Goal: Information Seeking & Learning: Learn about a topic

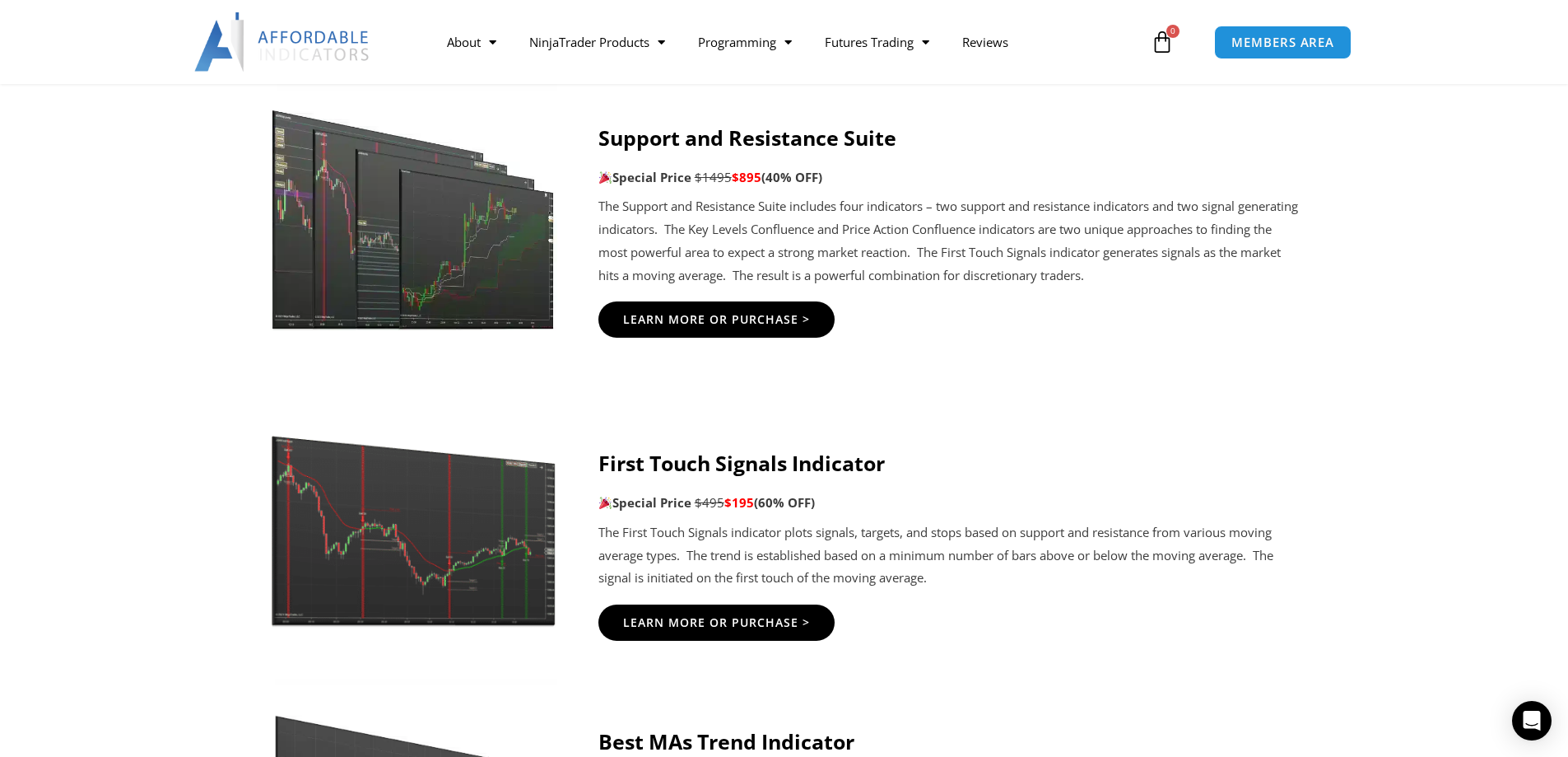
scroll to position [2470, 0]
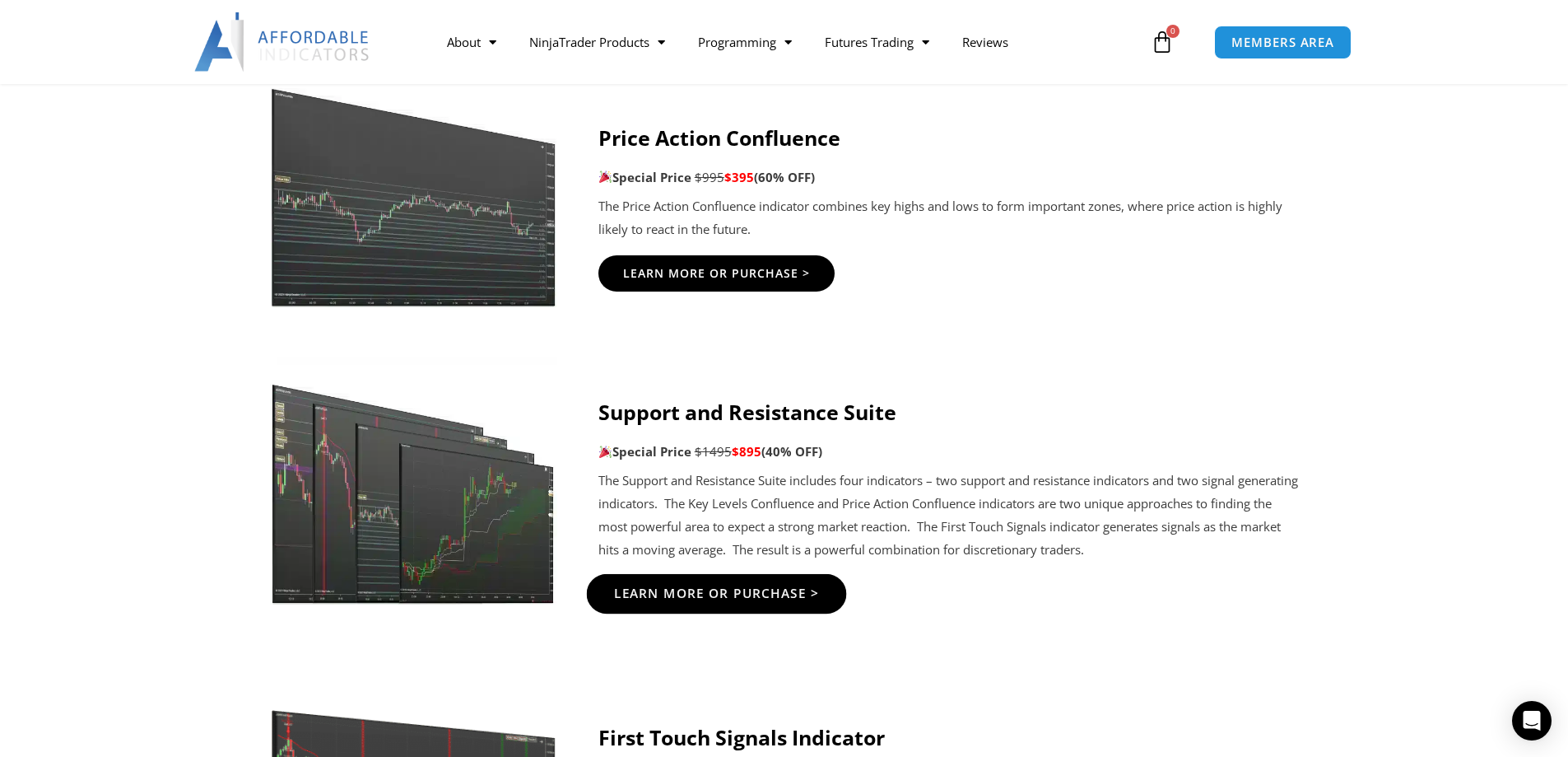
click at [724, 589] on span "Learn More Or Purchase >" at bounding box center [716, 594] width 205 height 13
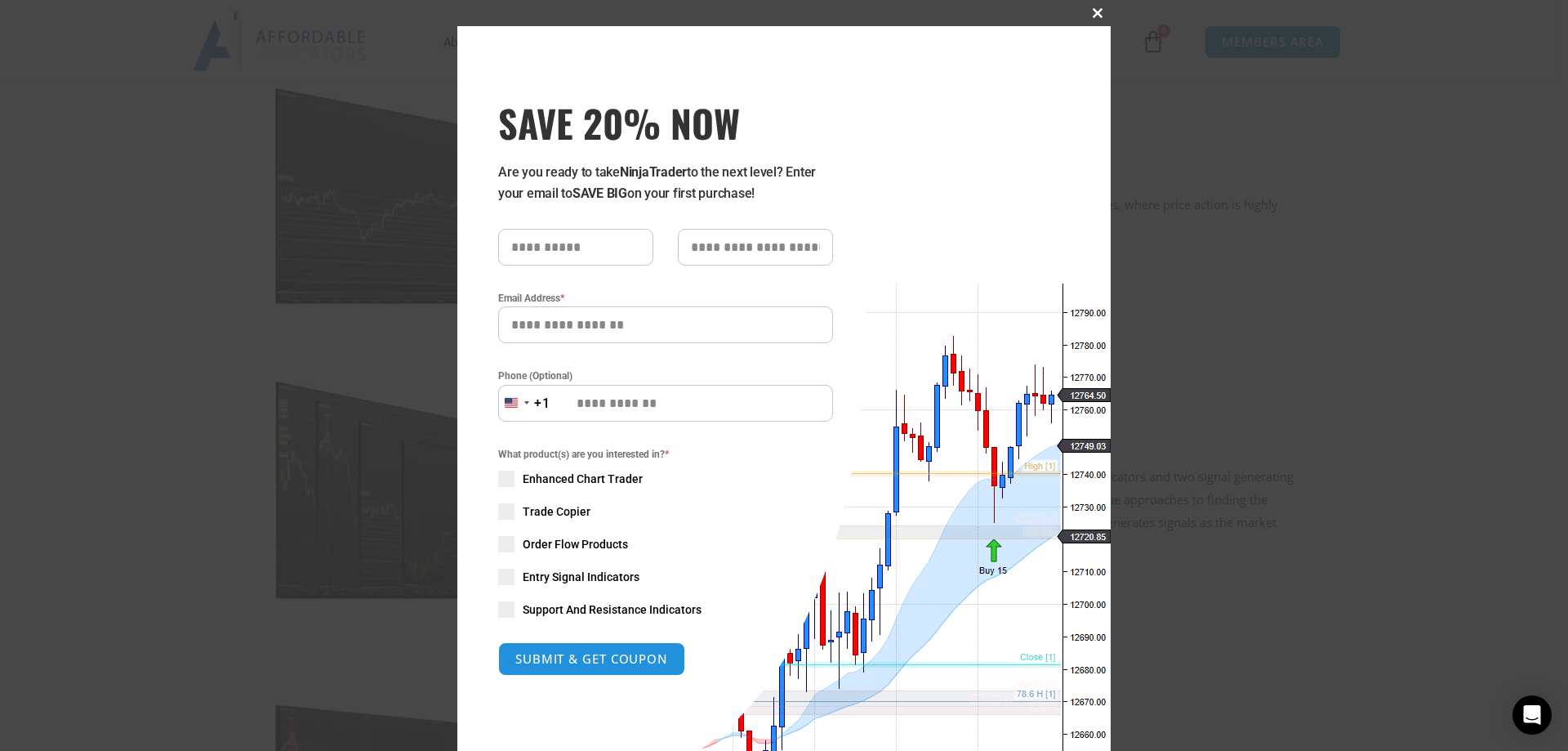
click at [1091, 9] on span at bounding box center [1097, 13] width 26 height 10
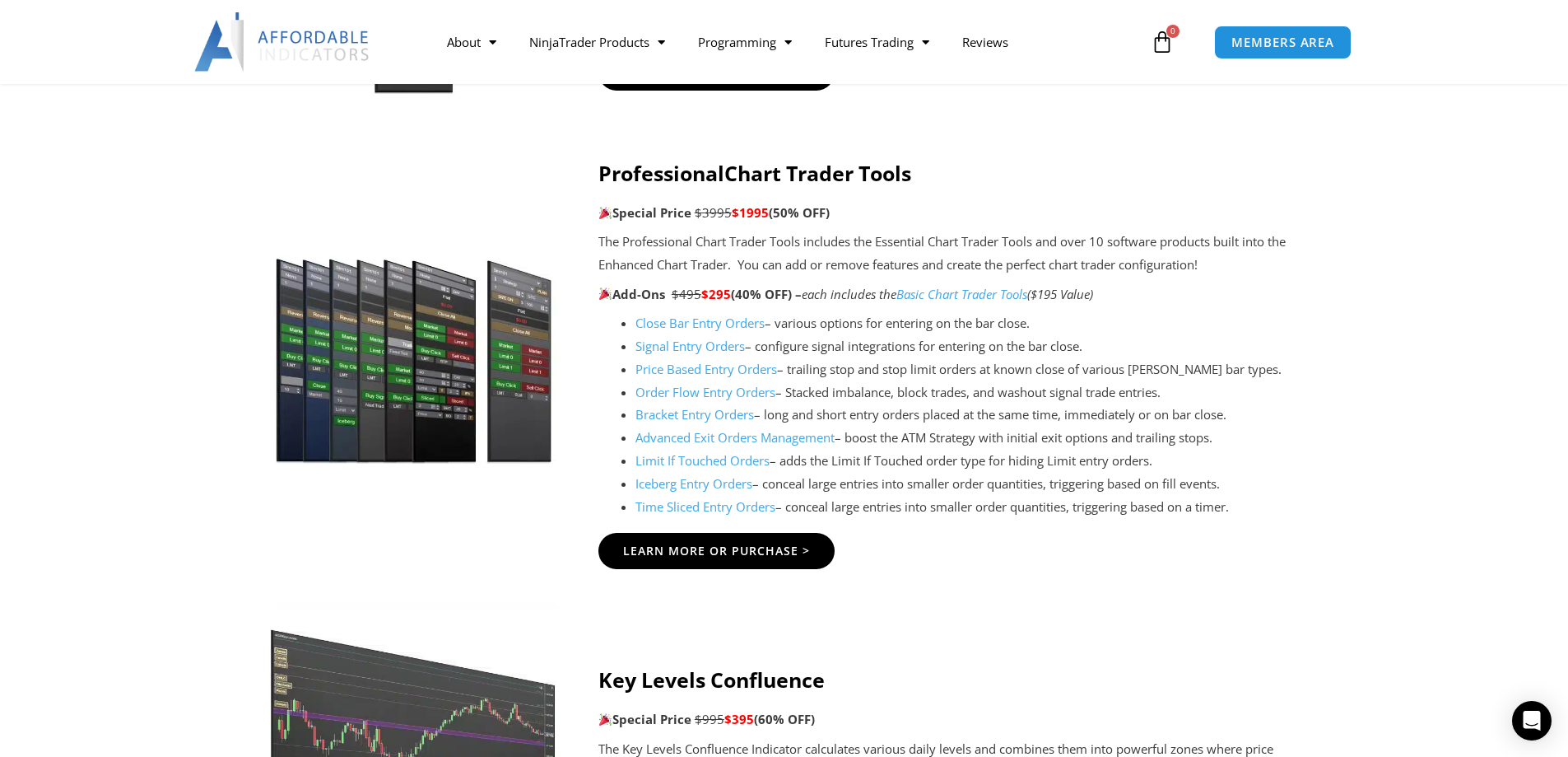
scroll to position [1921, 0]
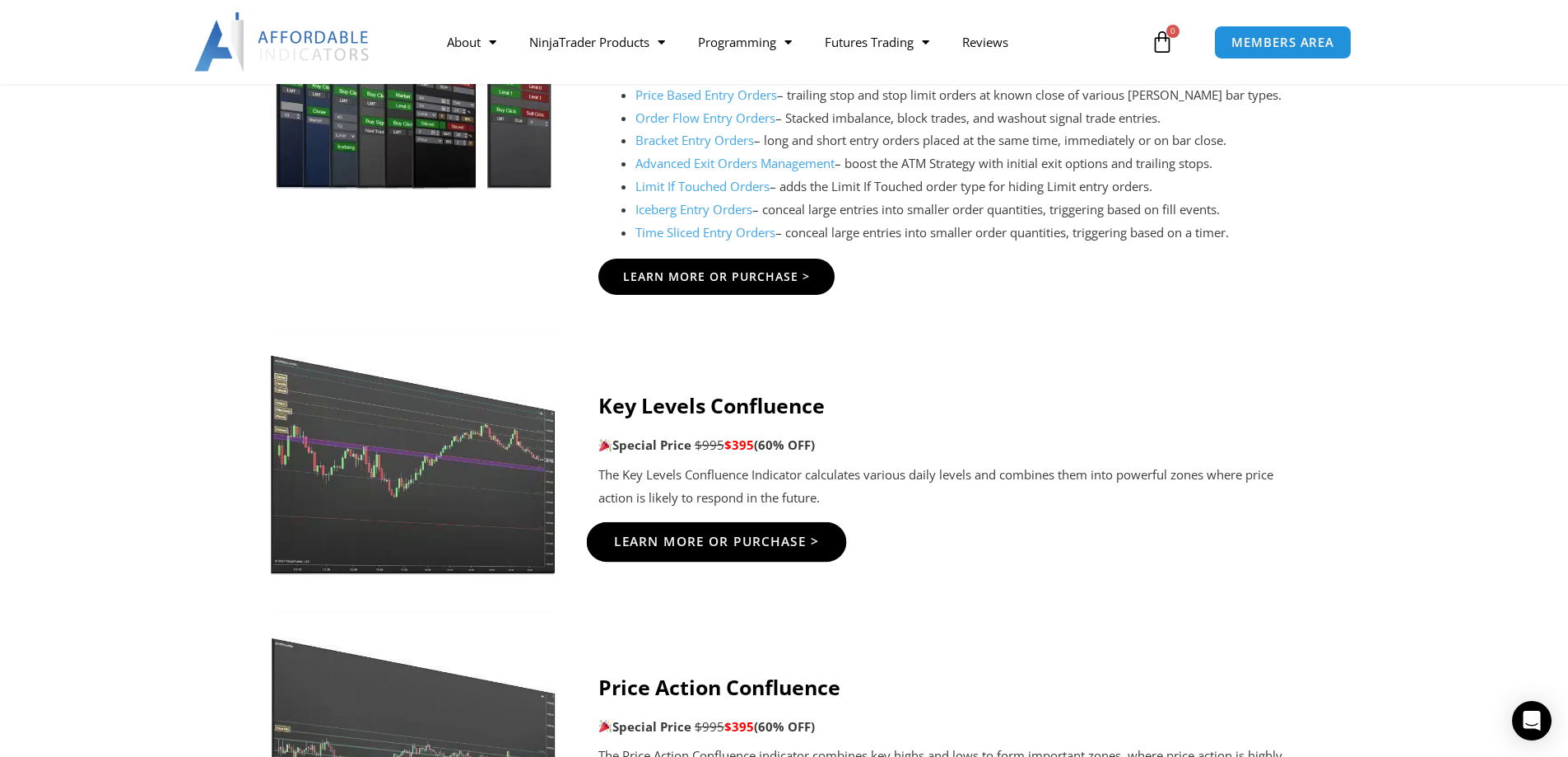
click at [707, 541] on span "Learn More Or Purchase >" at bounding box center [716, 541] width 205 height 13
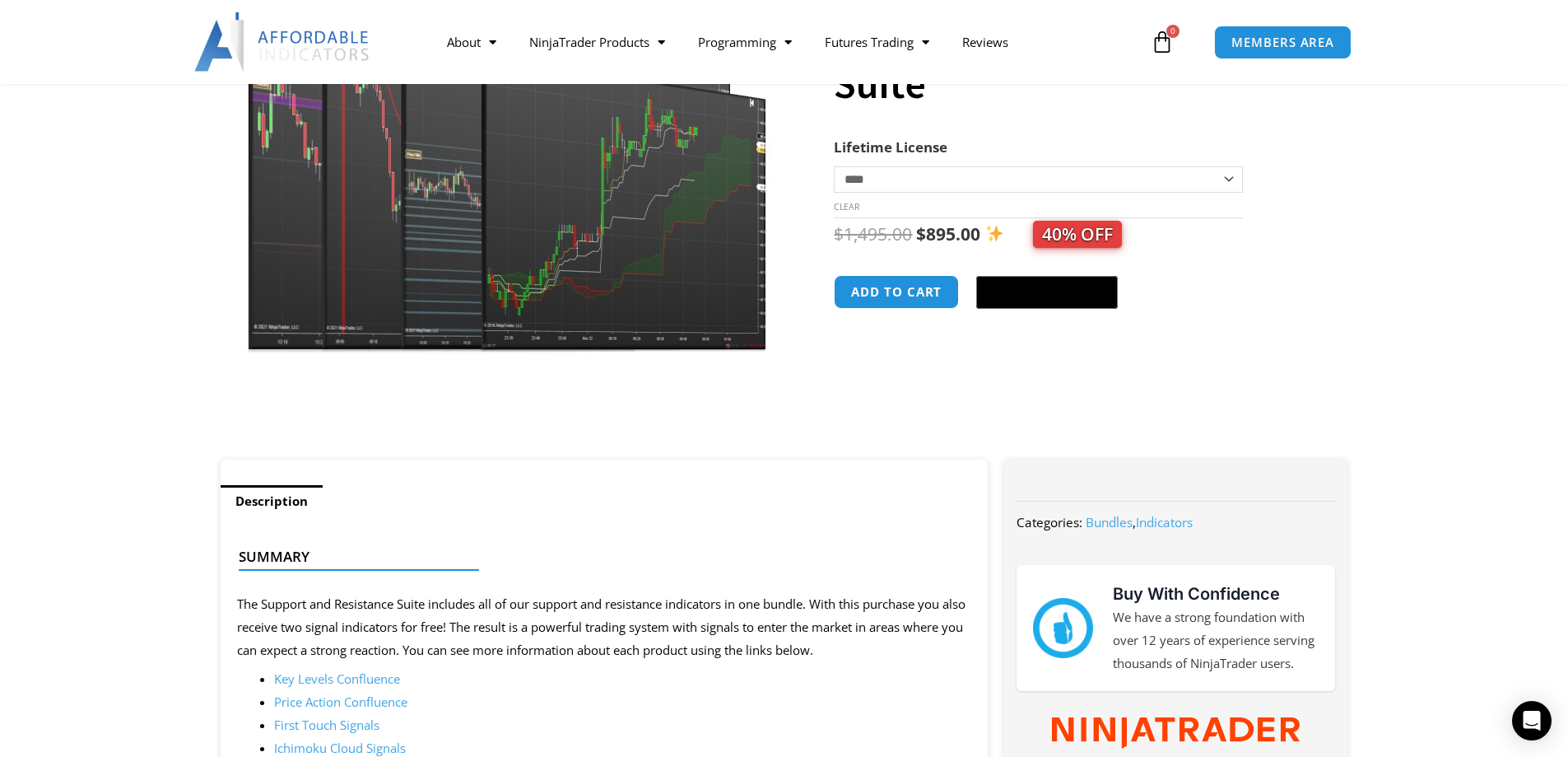
scroll to position [274, 0]
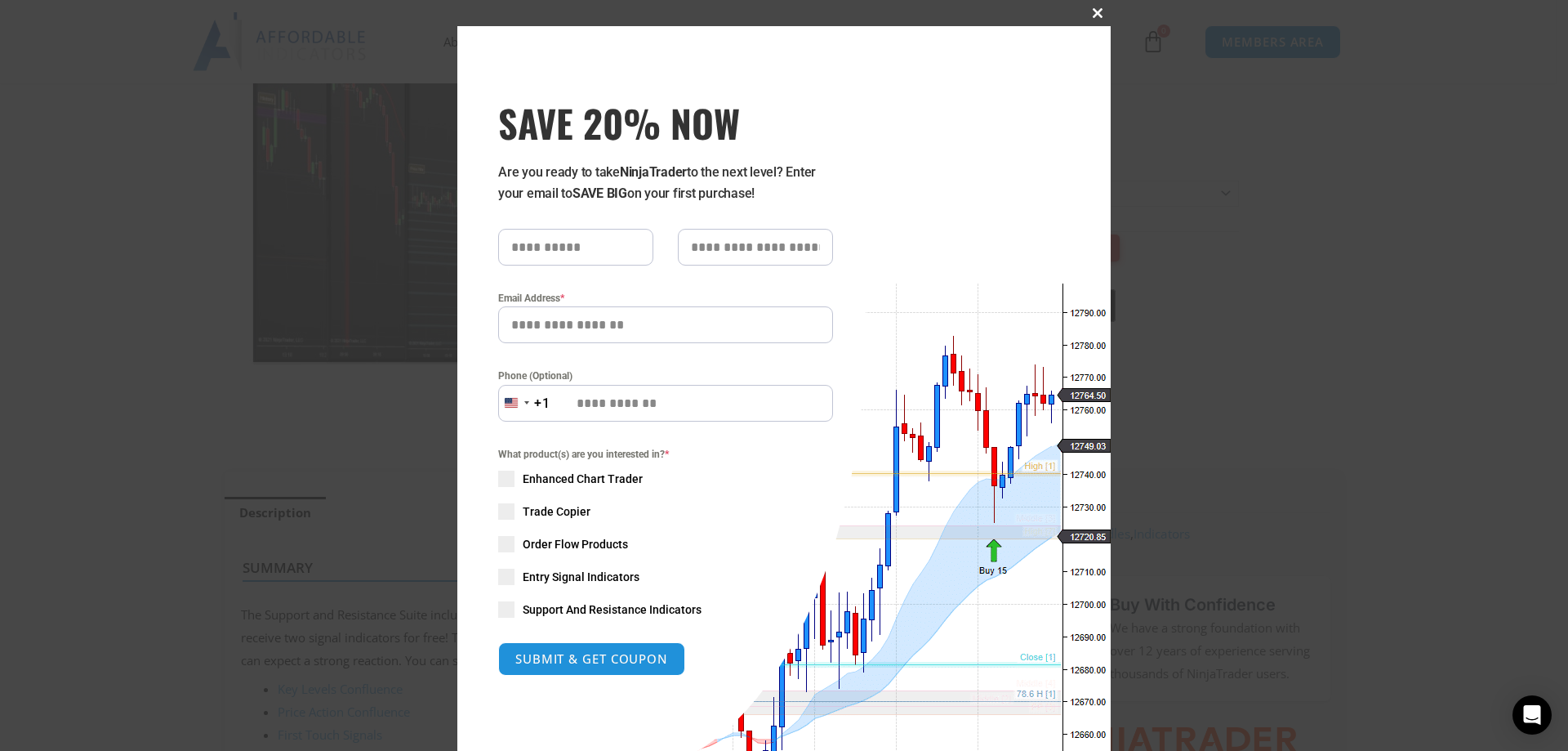
click at [1096, 13] on span at bounding box center [1097, 13] width 26 height 10
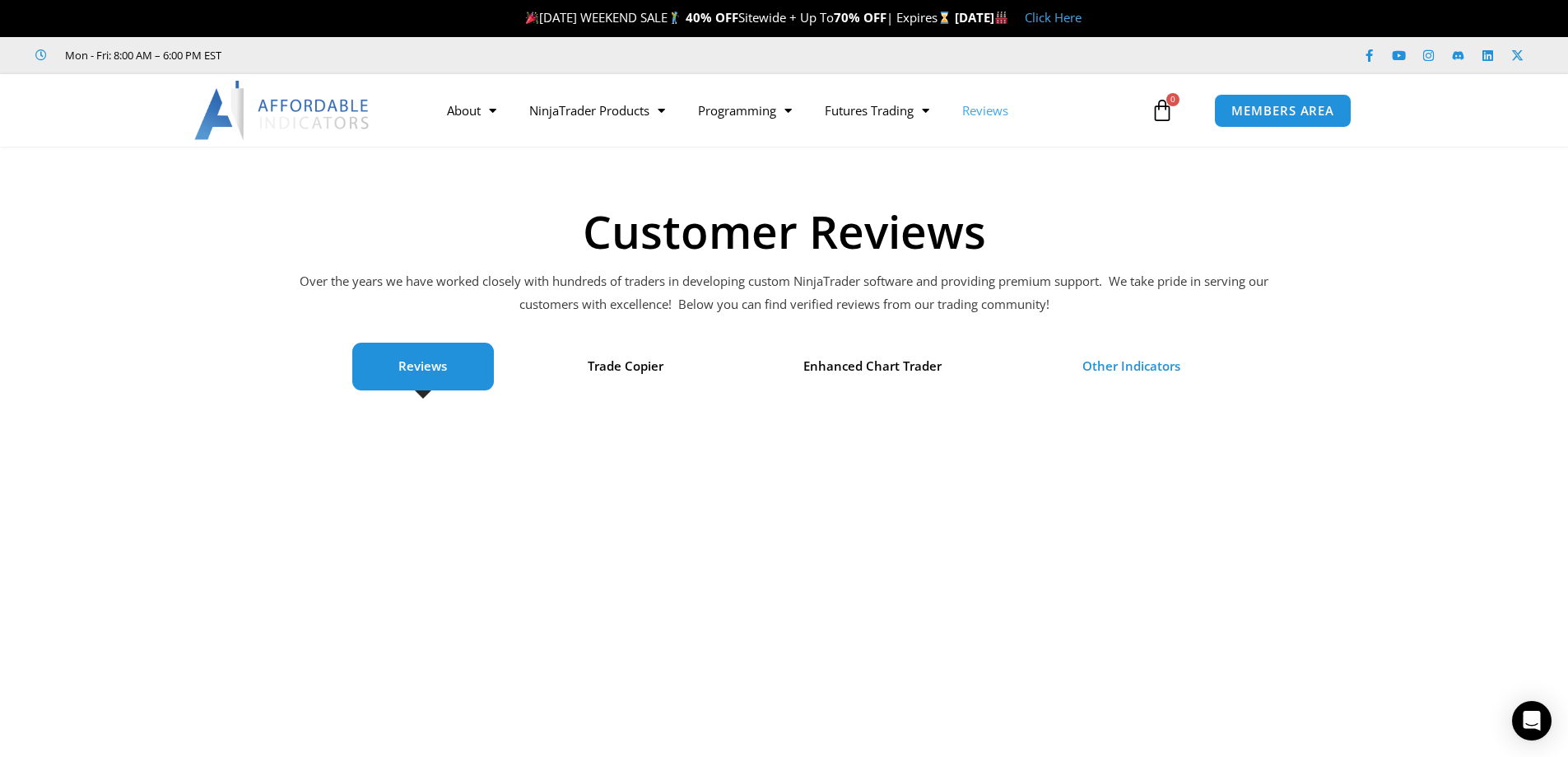
click at [1152, 366] on span "Other Indicators" at bounding box center [1132, 366] width 98 height 23
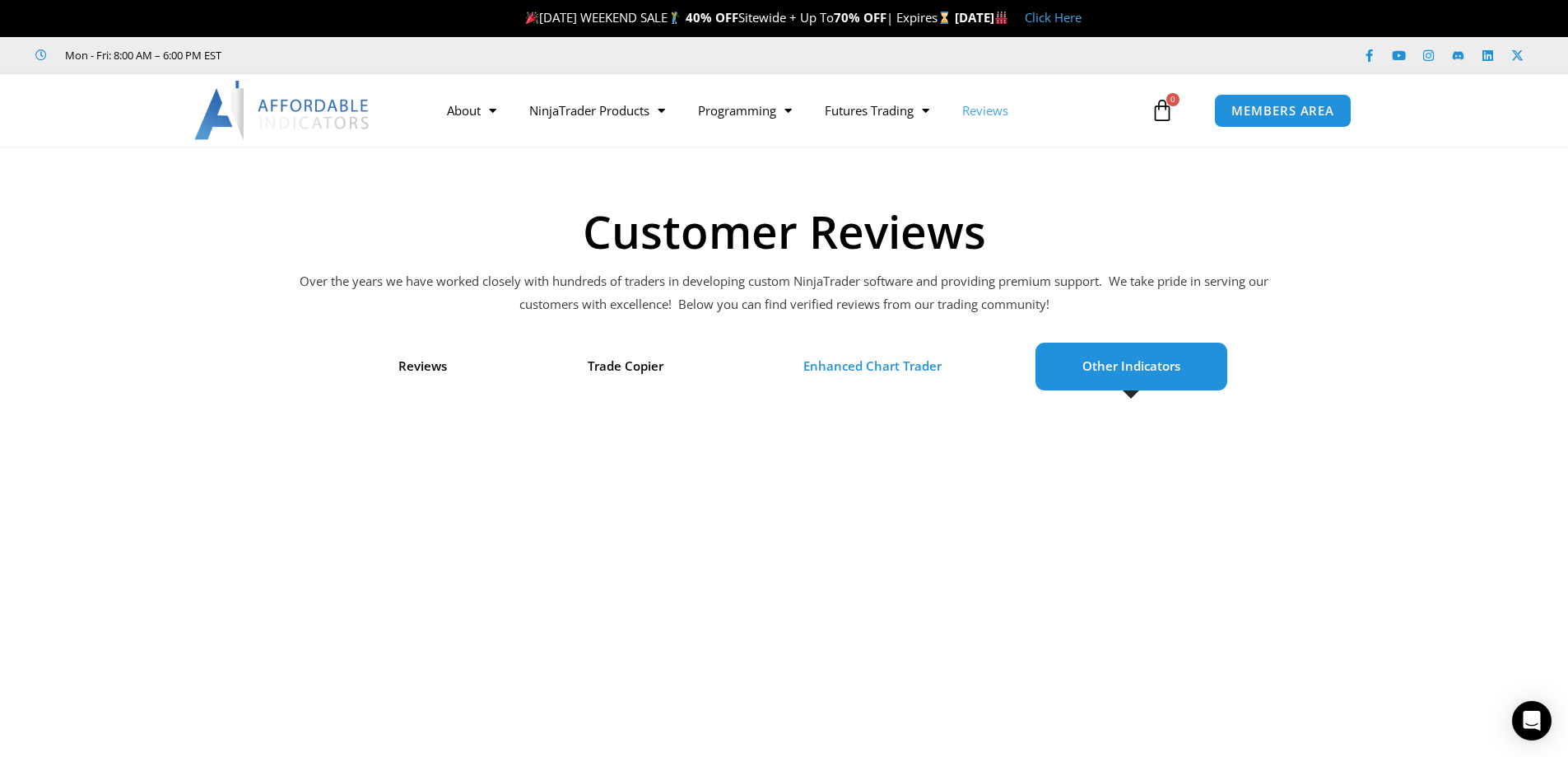
click at [892, 360] on span "Enhanced Chart Trader" at bounding box center [872, 366] width 139 height 23
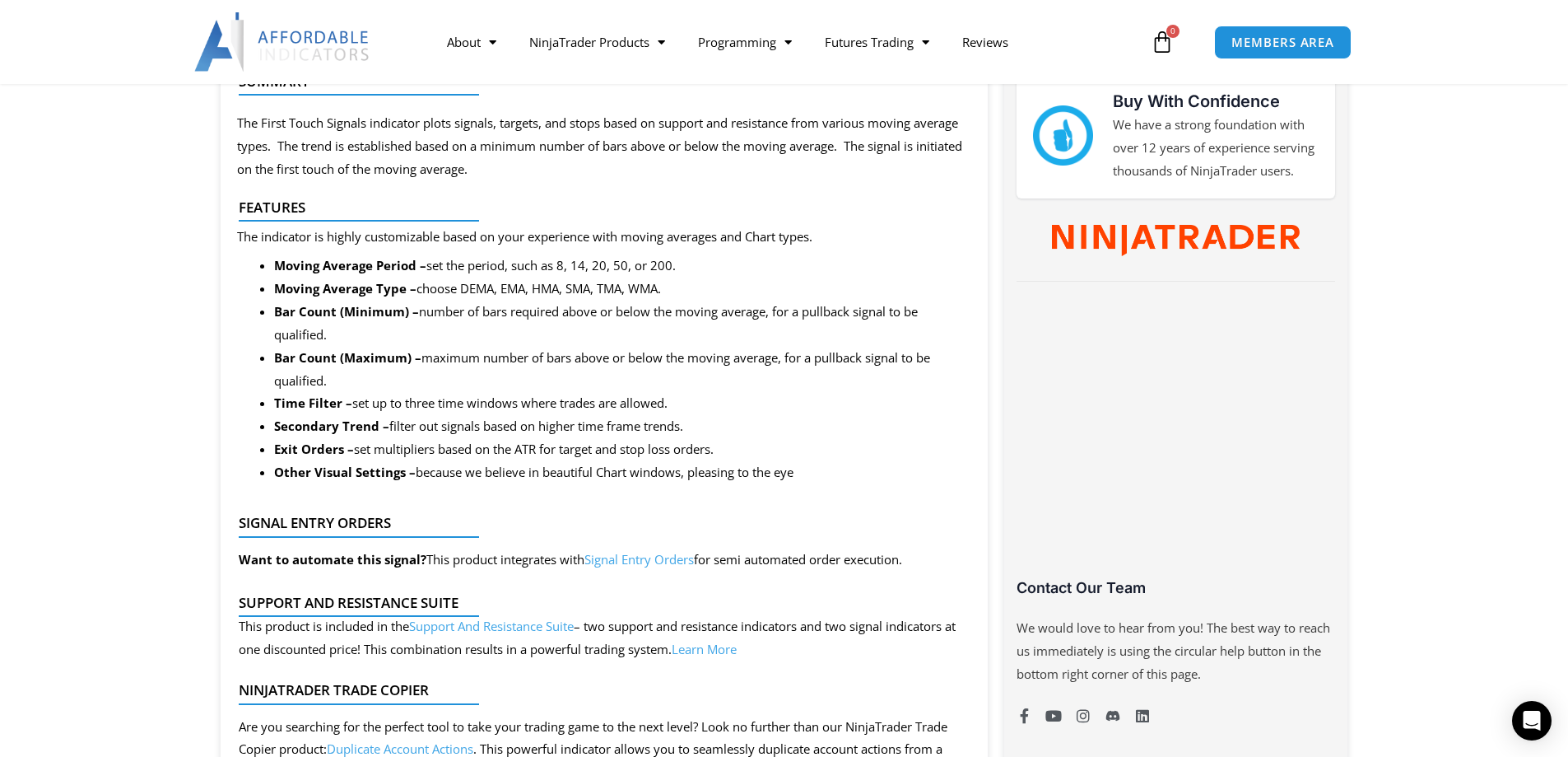
scroll to position [823, 0]
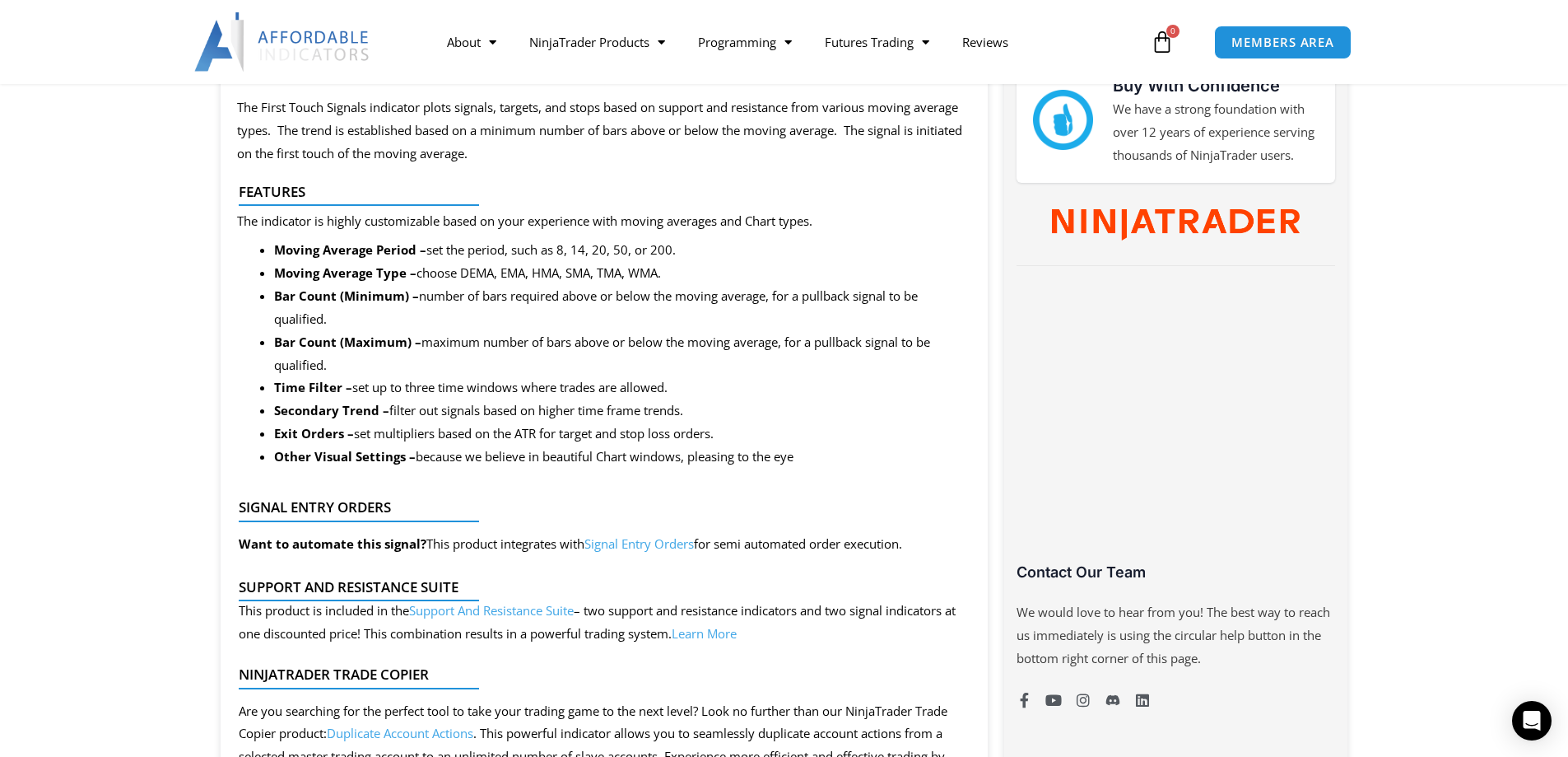
click at [654, 545] on link "Signal Entry Orders" at bounding box center [639, 543] width 109 height 17
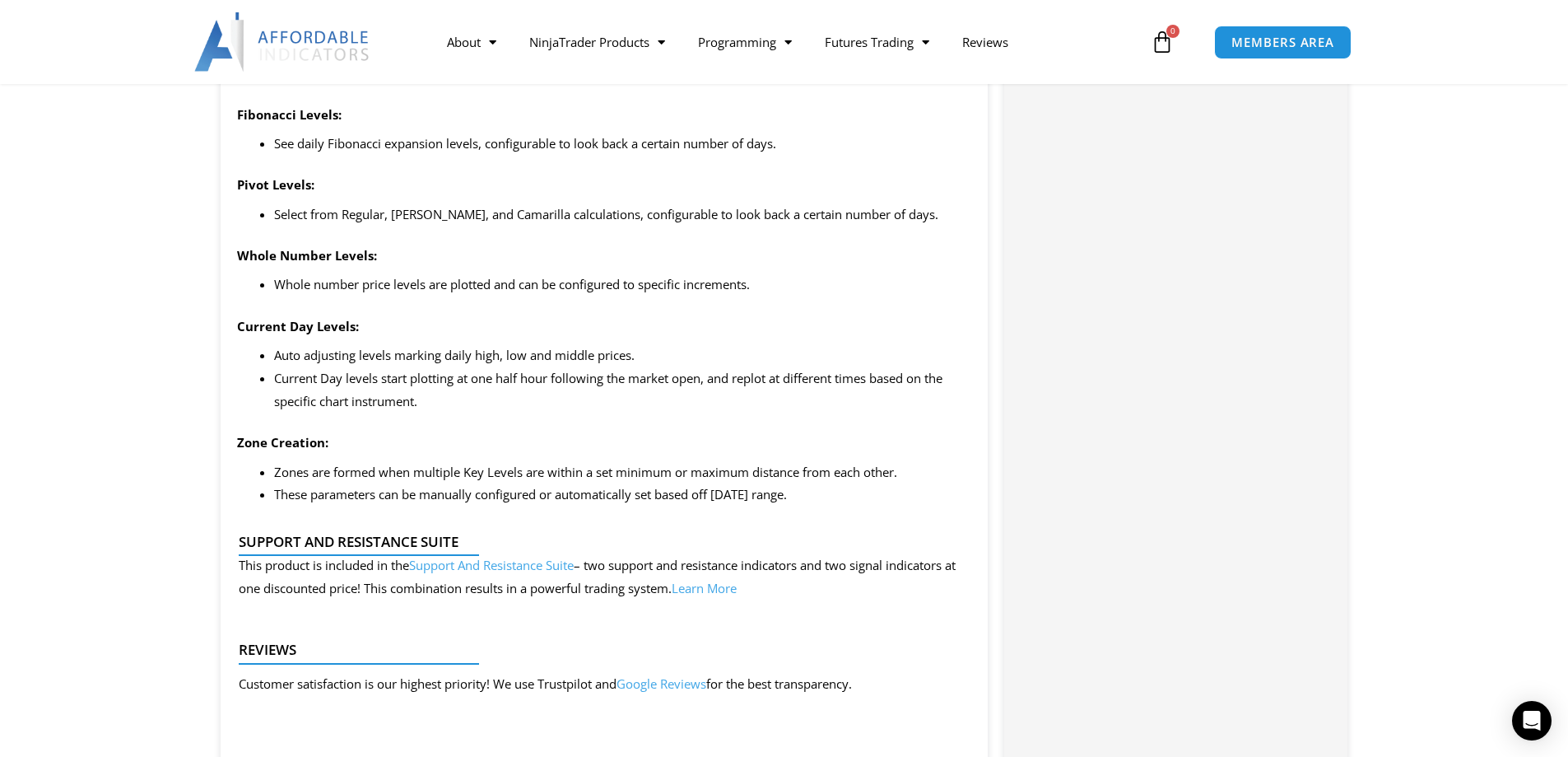
scroll to position [1647, 0]
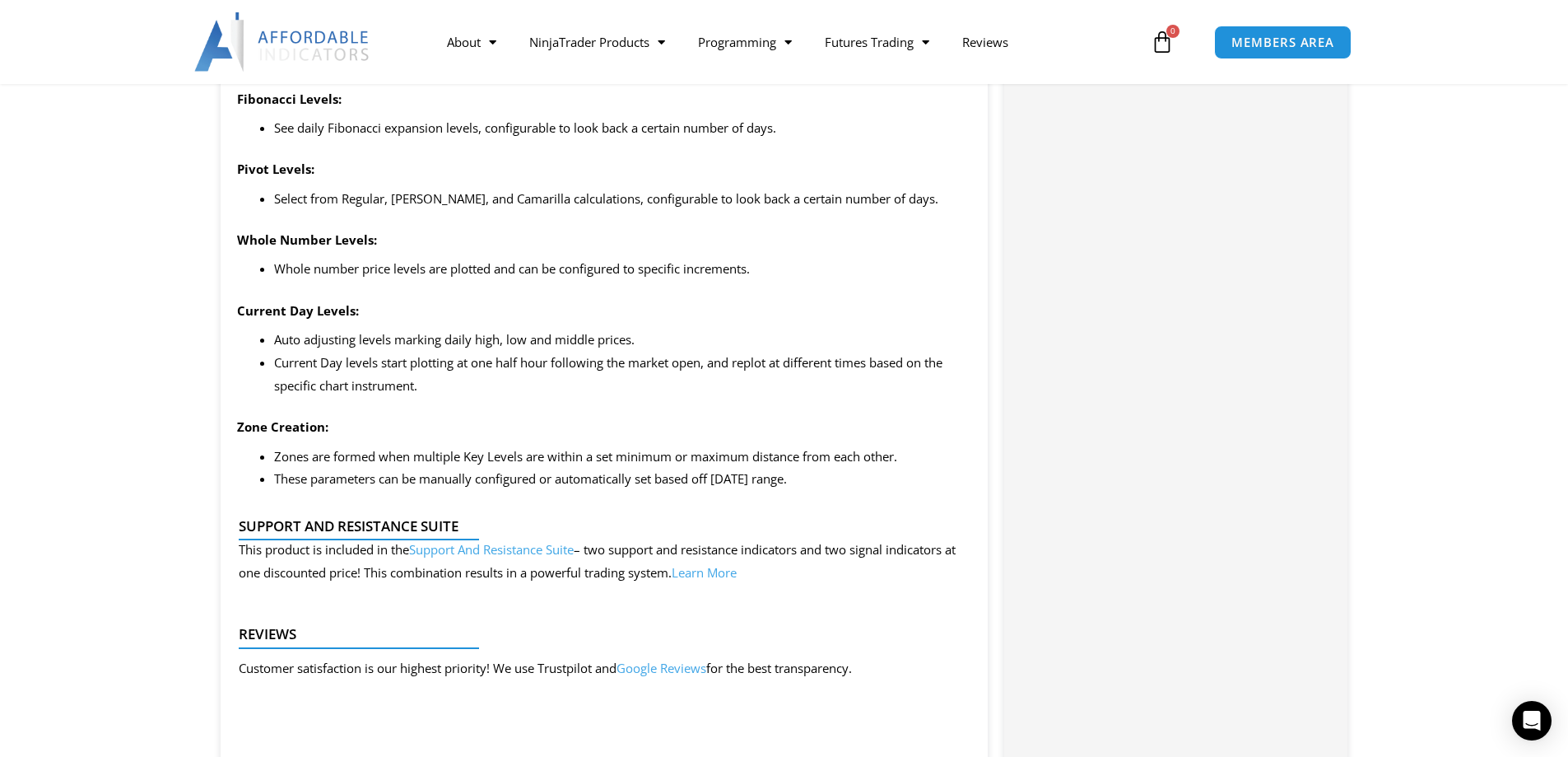
click at [498, 550] on link "Support And Resistance Suite" at bounding box center [491, 549] width 164 height 17
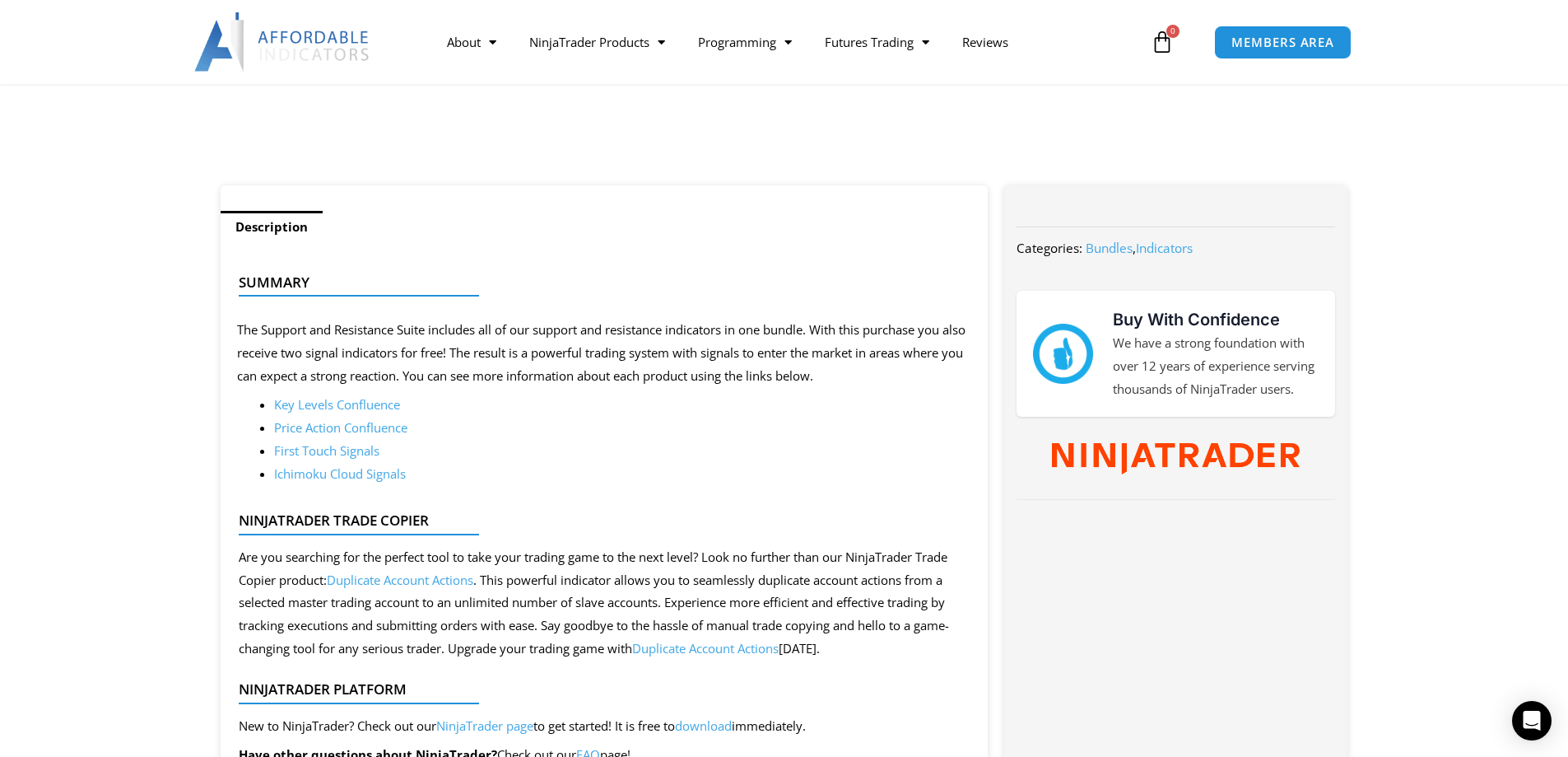
scroll to position [550, 0]
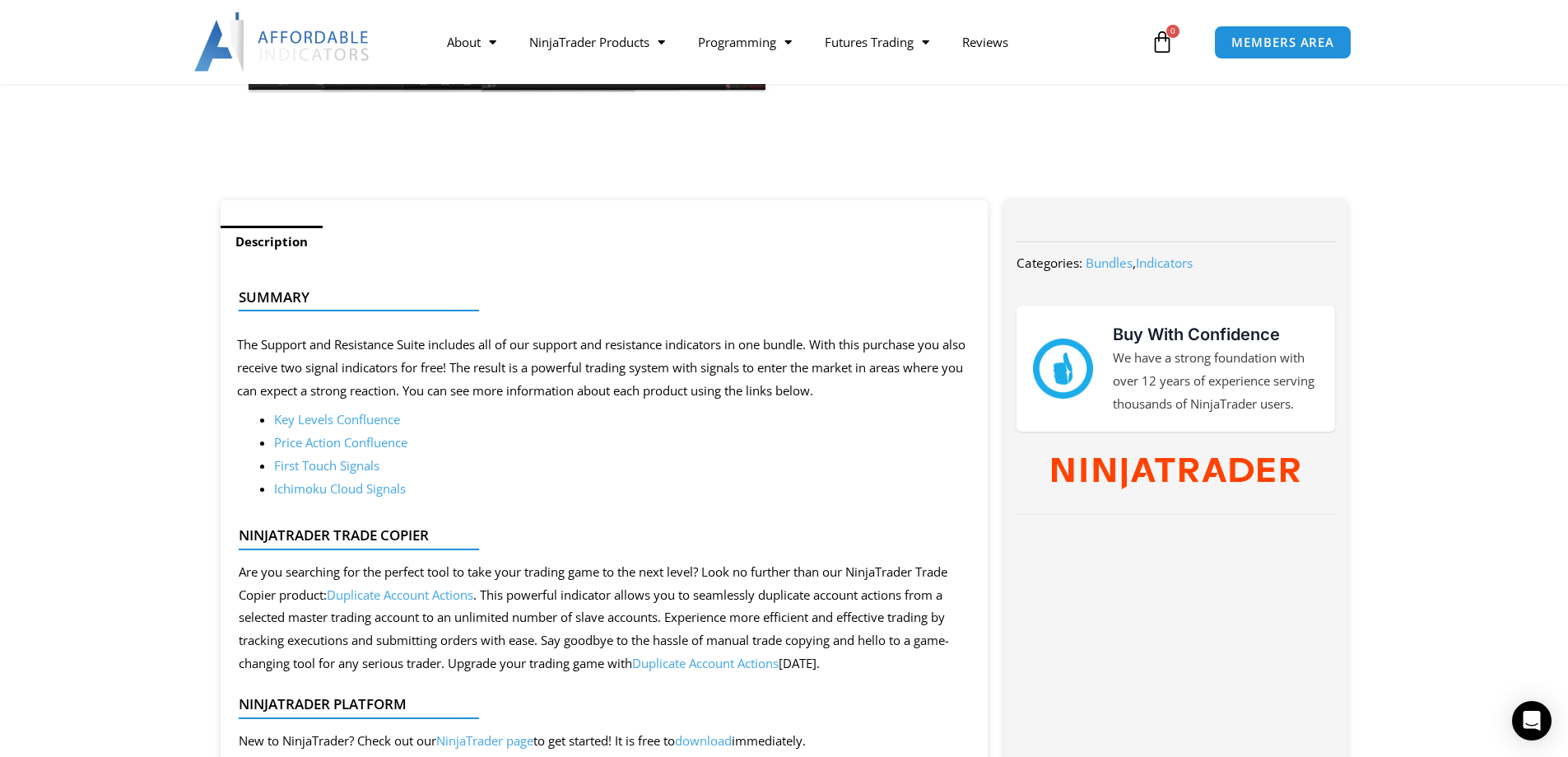
click at [394, 443] on link "Price Action Confluence" at bounding box center [341, 441] width 134 height 17
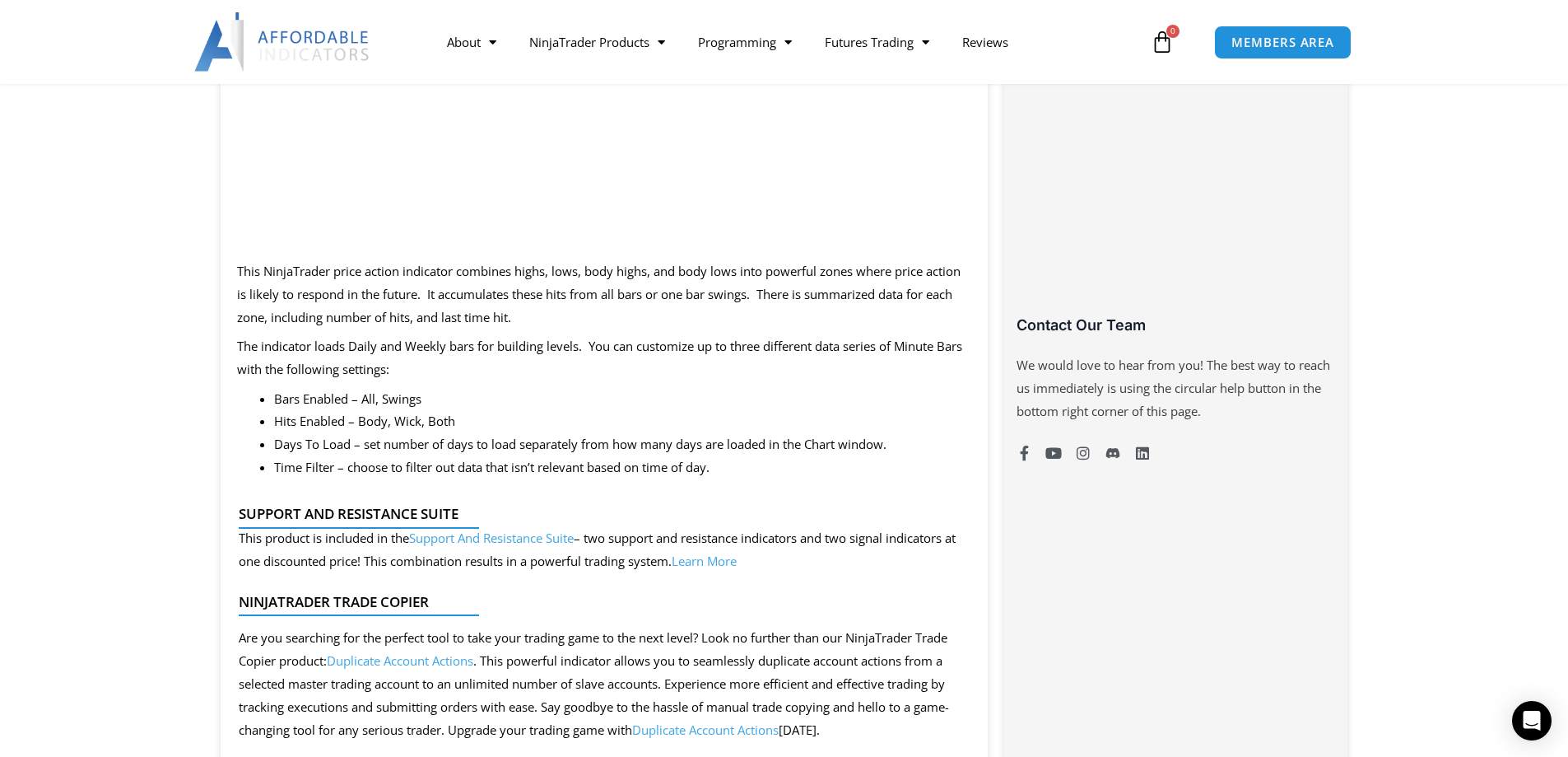
scroll to position [1097, 0]
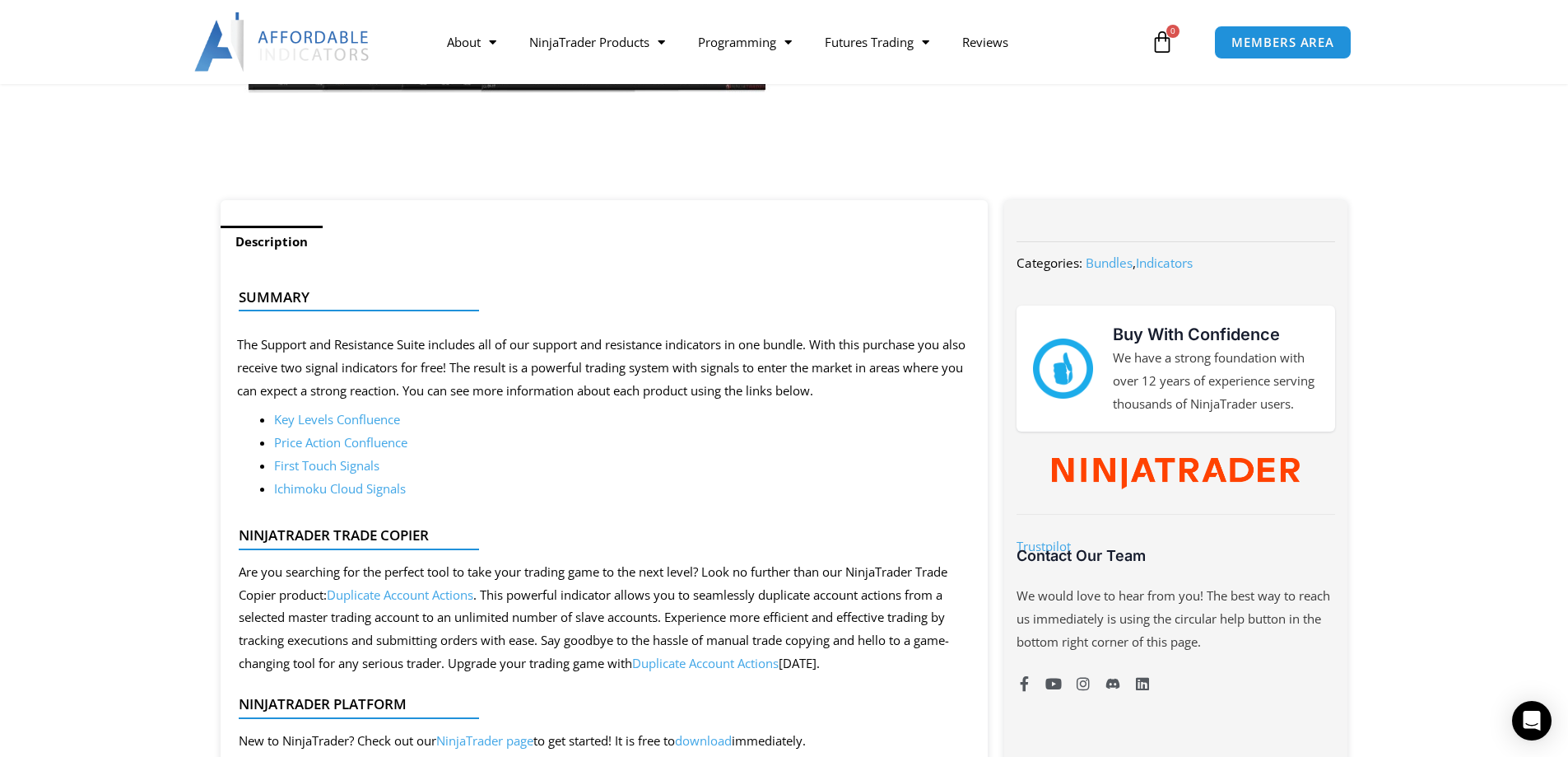
click at [300, 413] on link "Key Levels Confluence" at bounding box center [337, 419] width 126 height 17
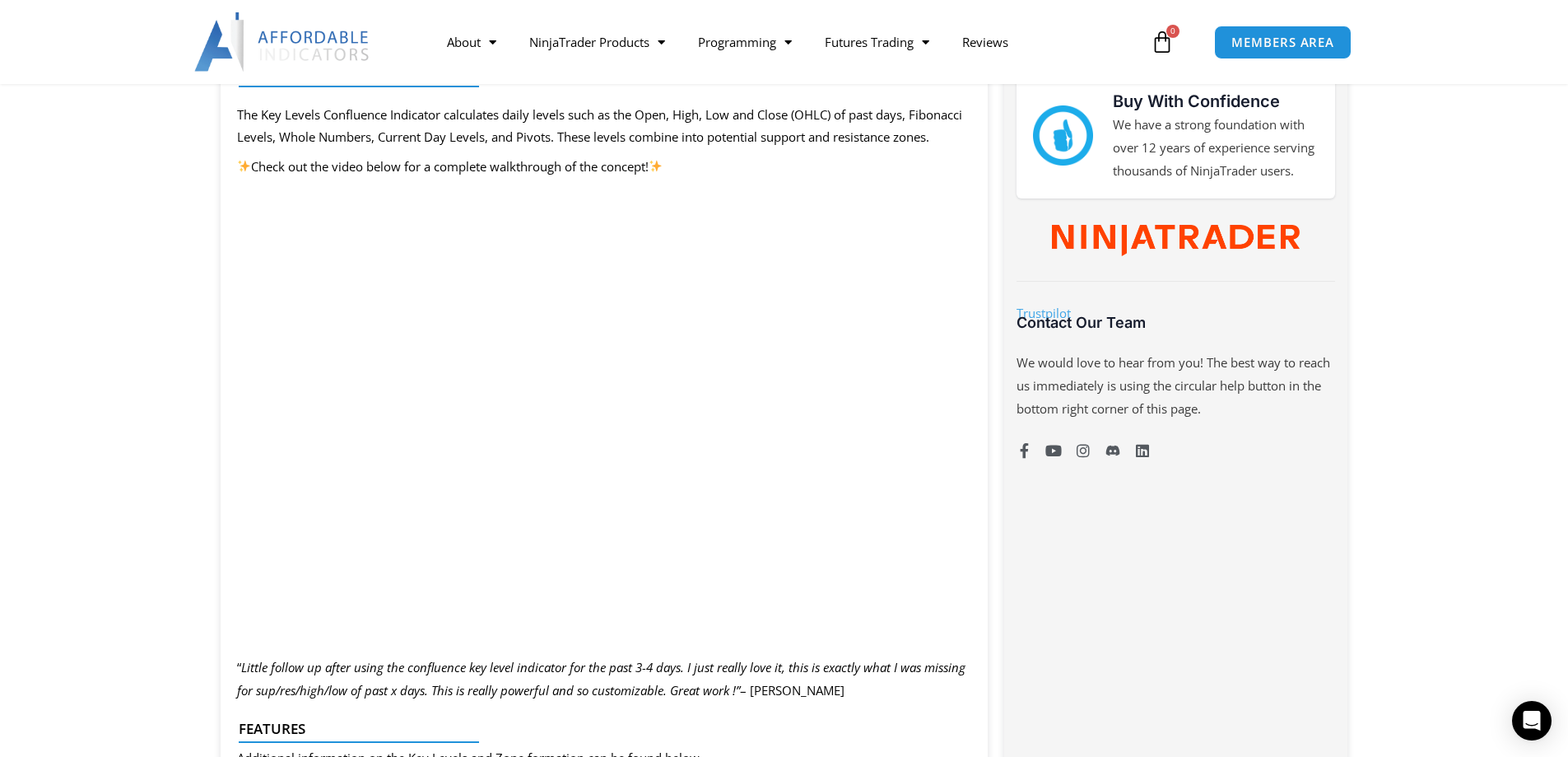
scroll to position [823, 0]
